Goal: Check status: Check status

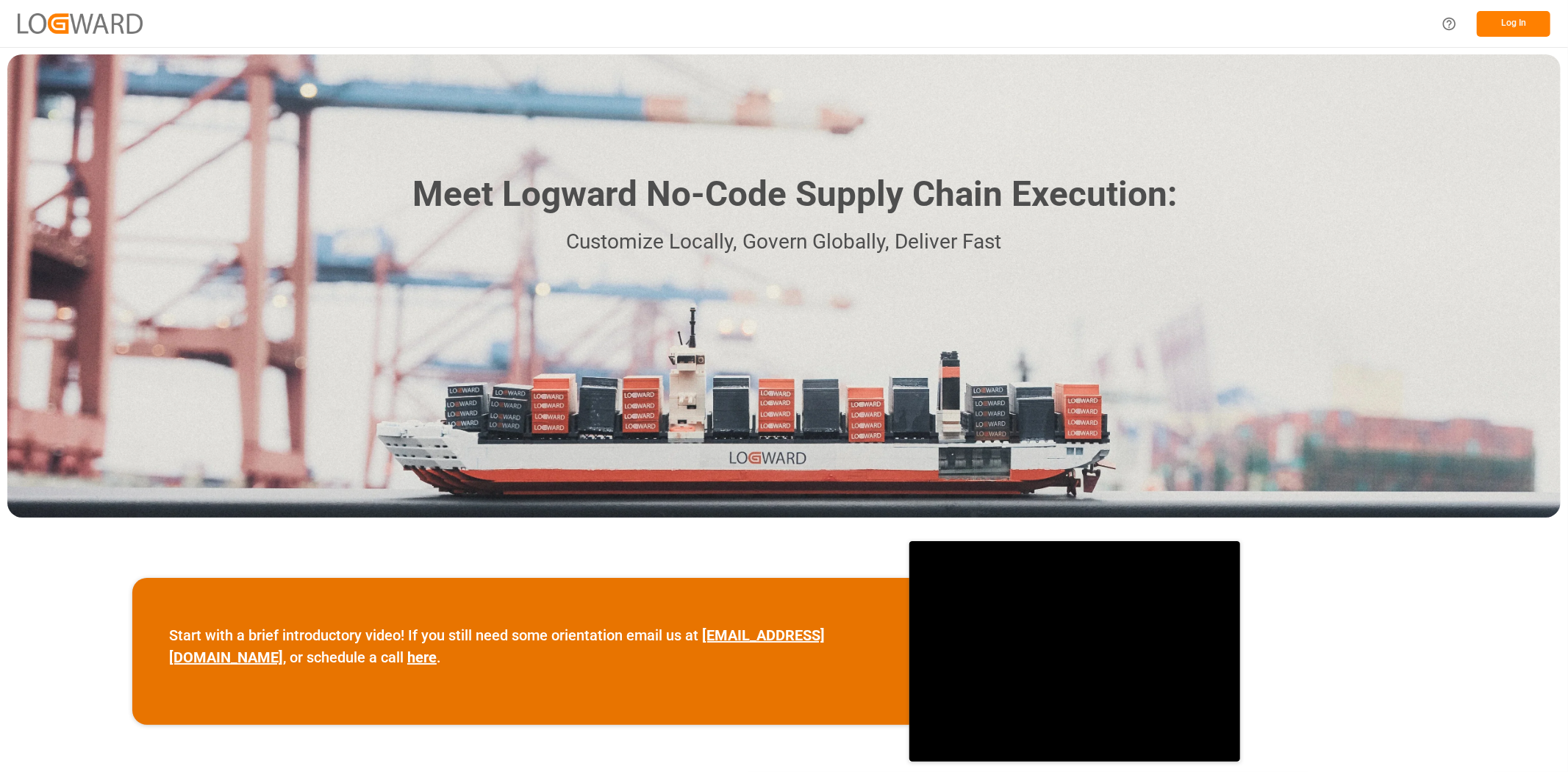
click at [1506, 22] on button "Log In" at bounding box center [1514, 23] width 73 height 26
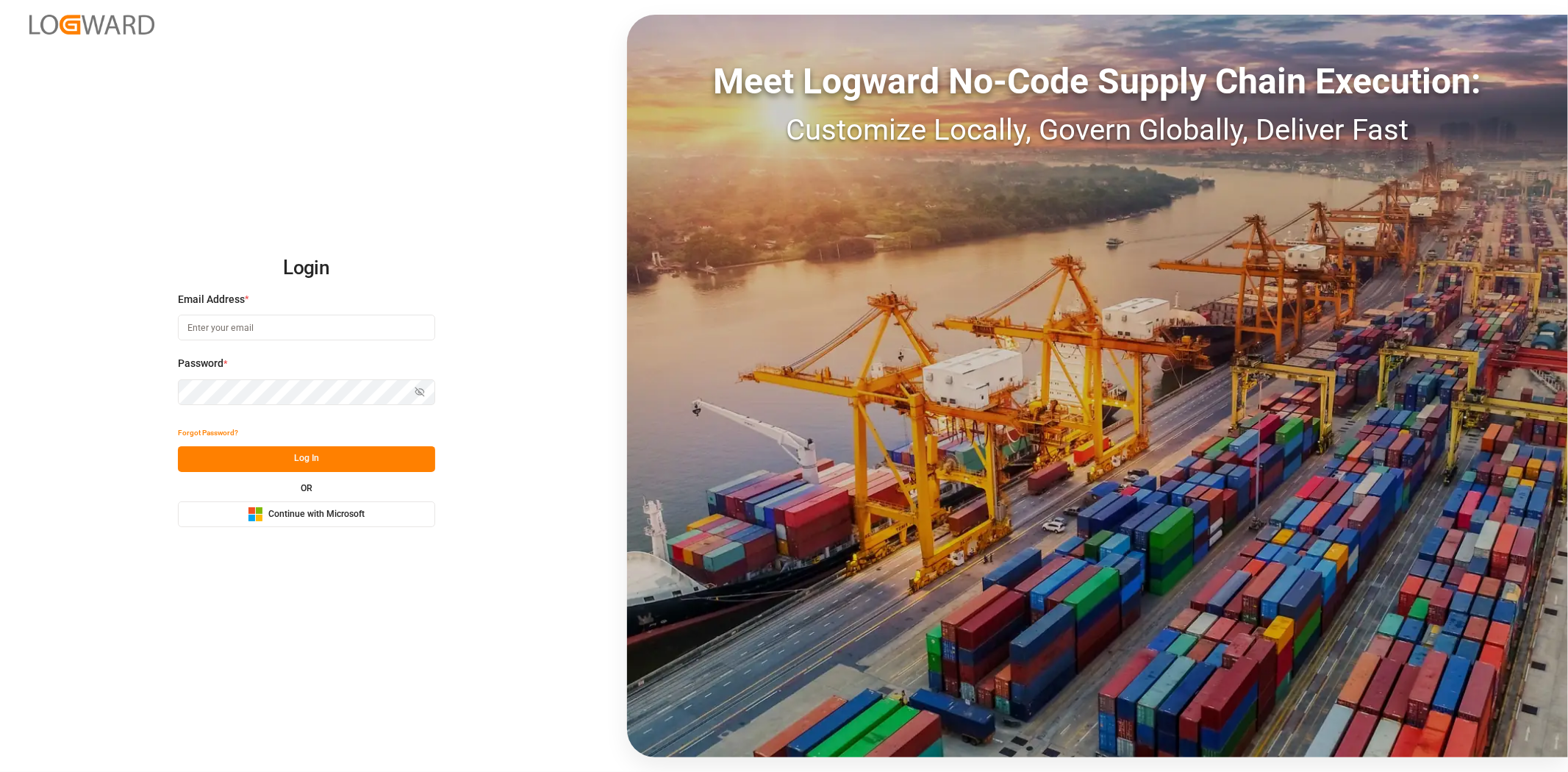
click at [296, 518] on span "Continue with Microsoft" at bounding box center [316, 514] width 96 height 13
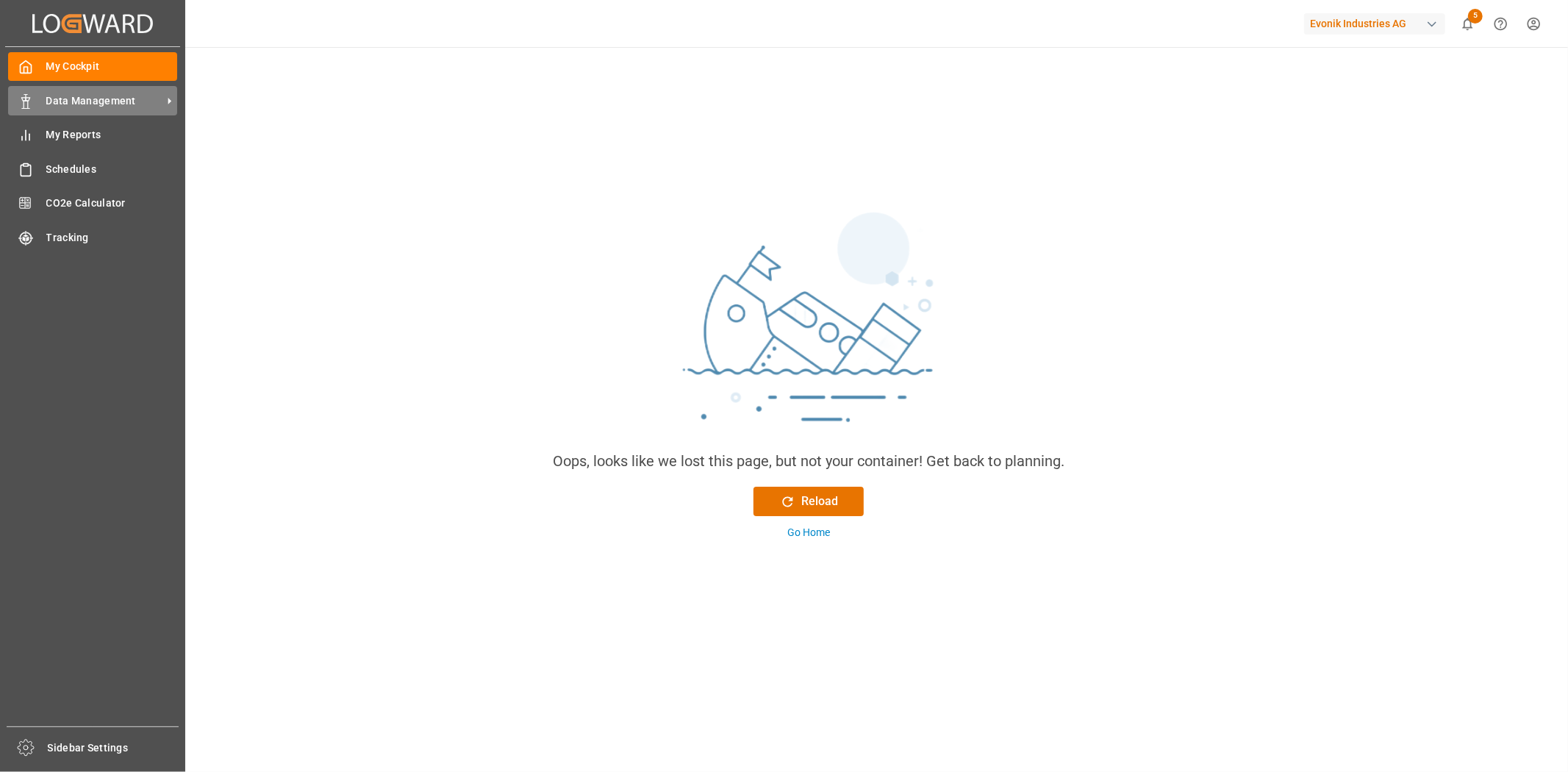
click at [55, 103] on span "Data Management" at bounding box center [104, 101] width 116 height 15
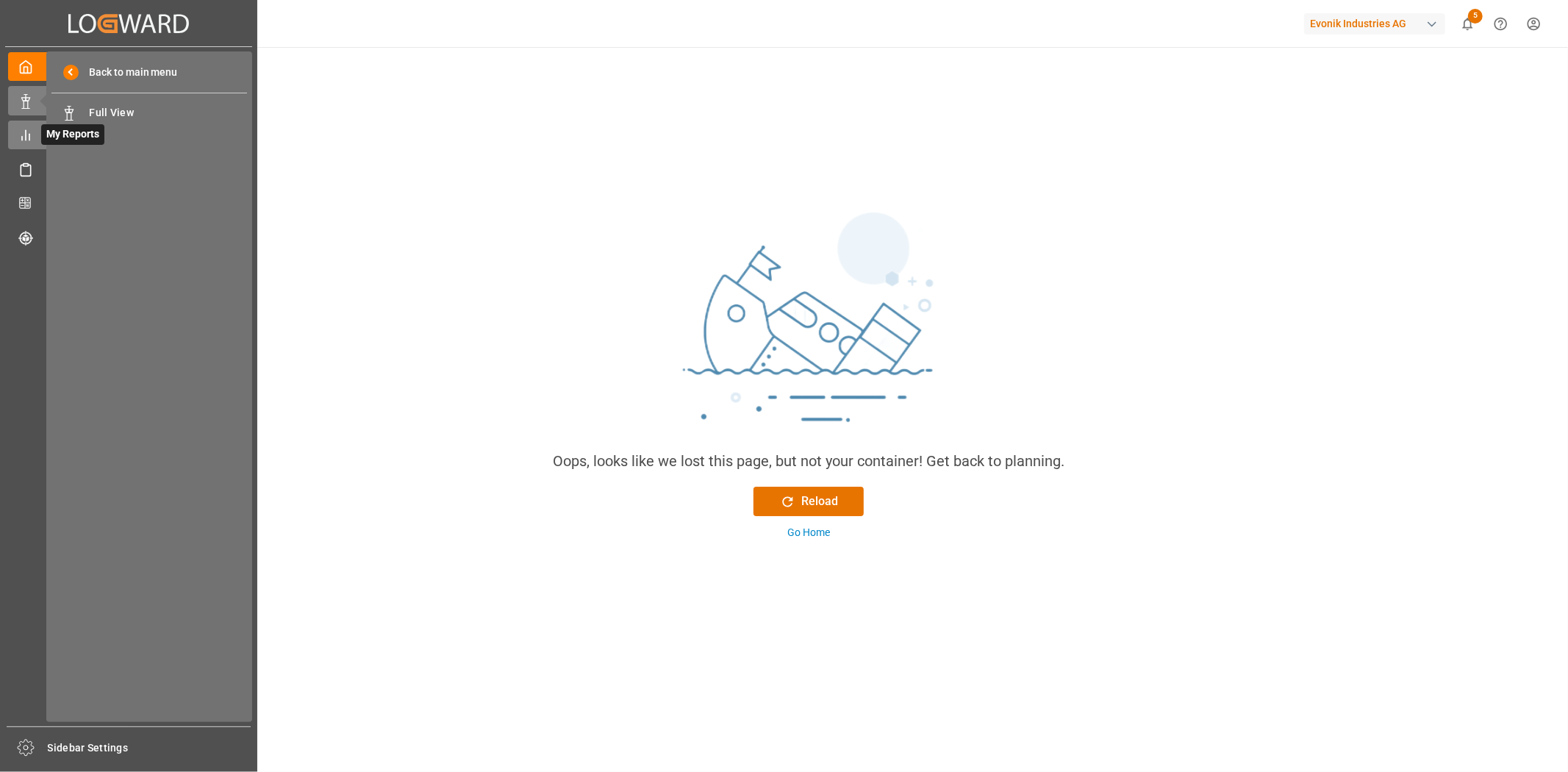
click at [19, 128] on icon at bounding box center [26, 135] width 14 height 14
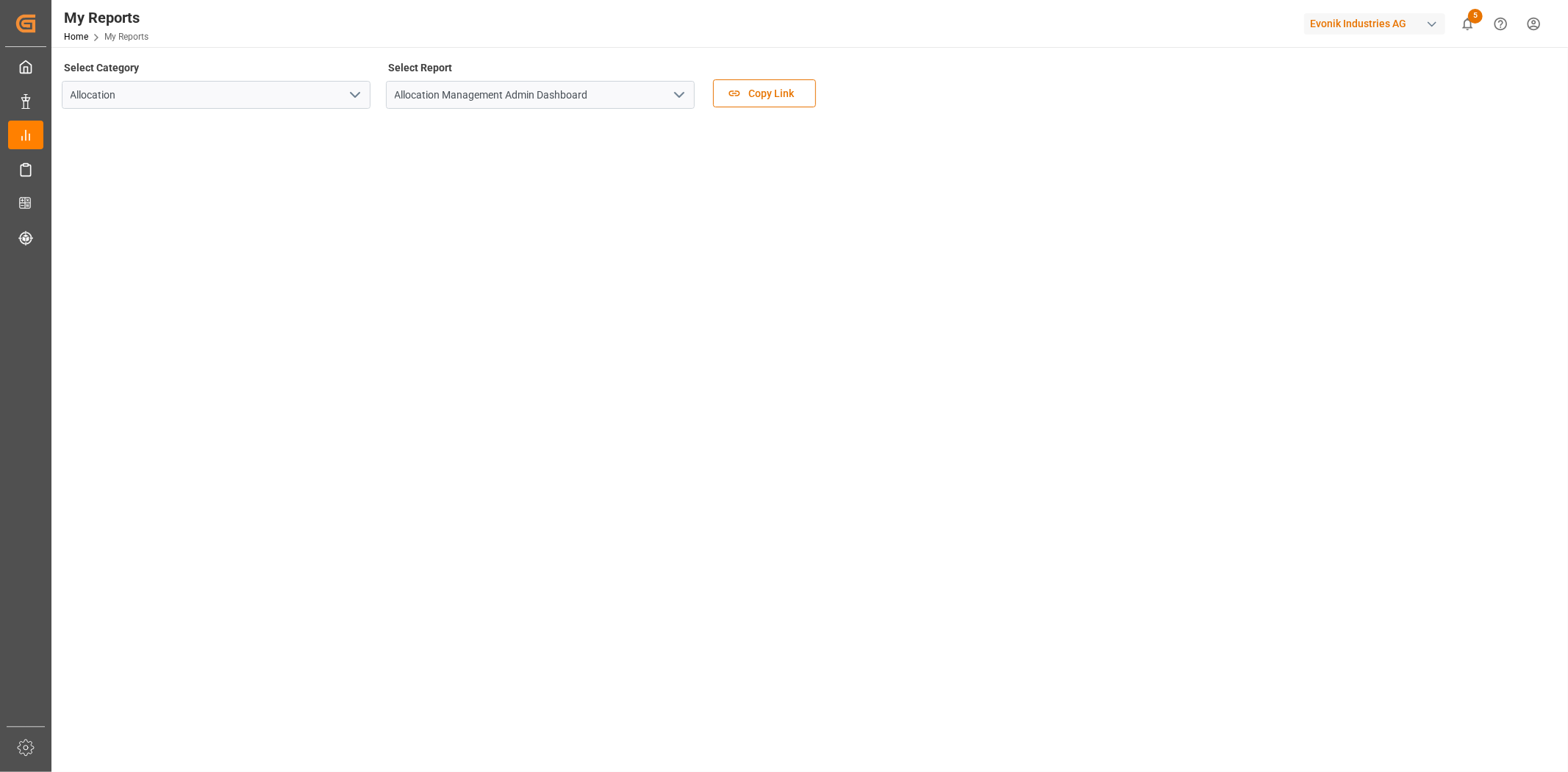
click at [685, 95] on icon "open menu" at bounding box center [679, 94] width 18 height 18
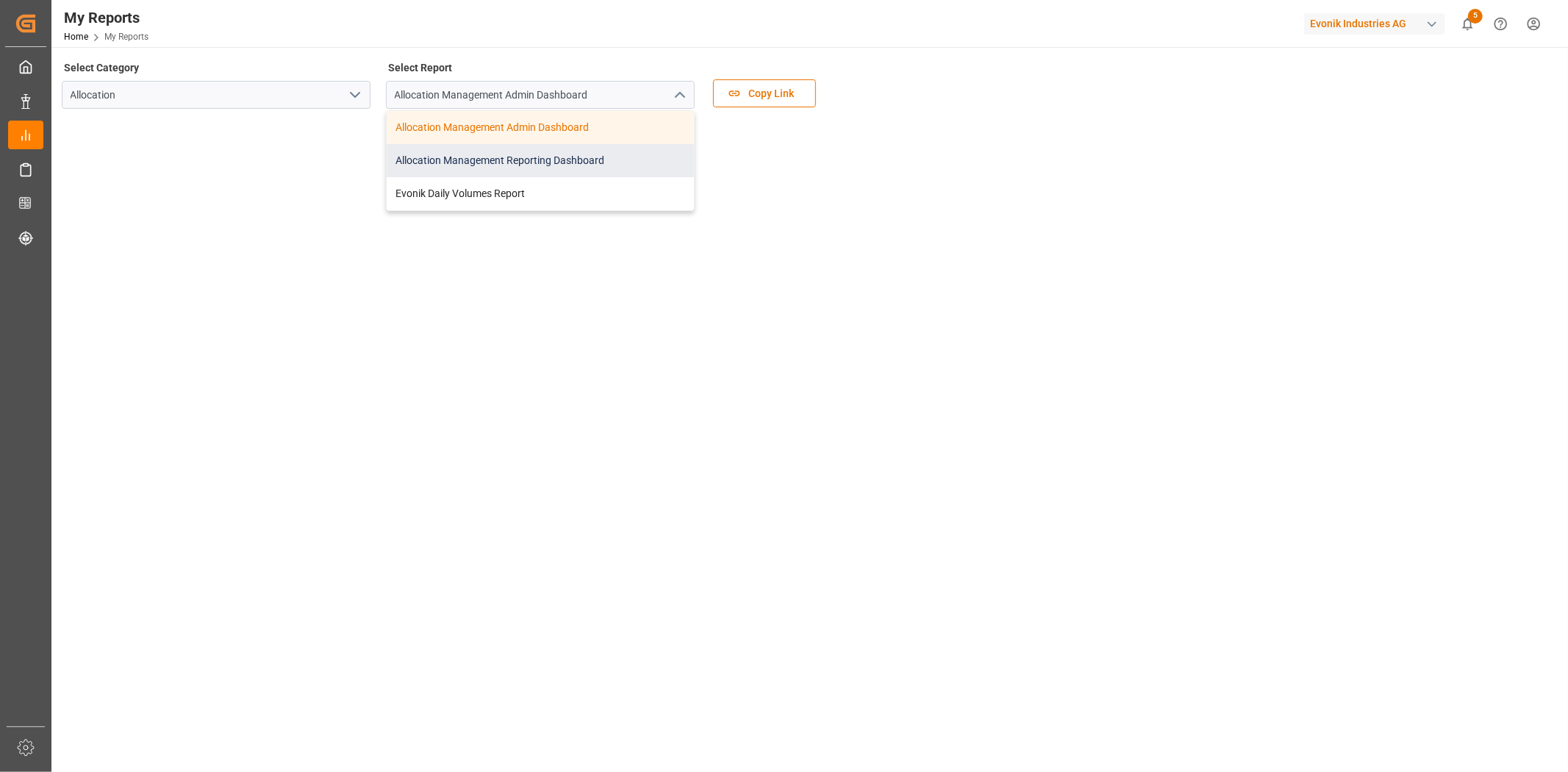
click at [553, 157] on div "Allocation Management Reporting Dashboard" at bounding box center [540, 160] width 308 height 33
